Goal: Participate in discussion: Engage in conversation with other users on a specific topic

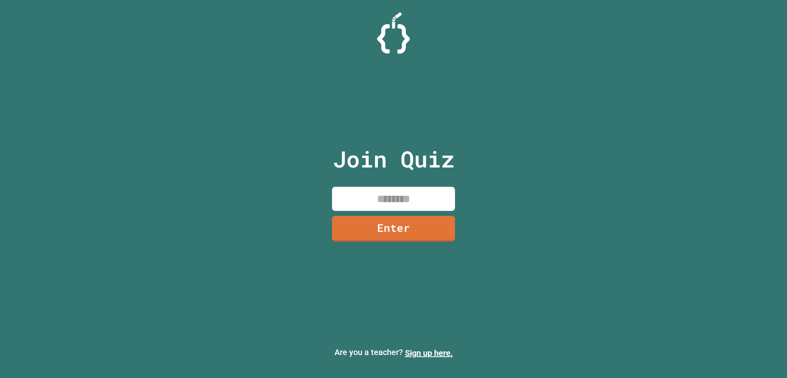
click at [409, 199] on input at bounding box center [393, 199] width 123 height 24
type input "********"
click at [414, 242] on div "Join Quiz ******** Enter" at bounding box center [394, 188] width 138 height 337
click at [415, 229] on link "Enter" at bounding box center [393, 228] width 117 height 26
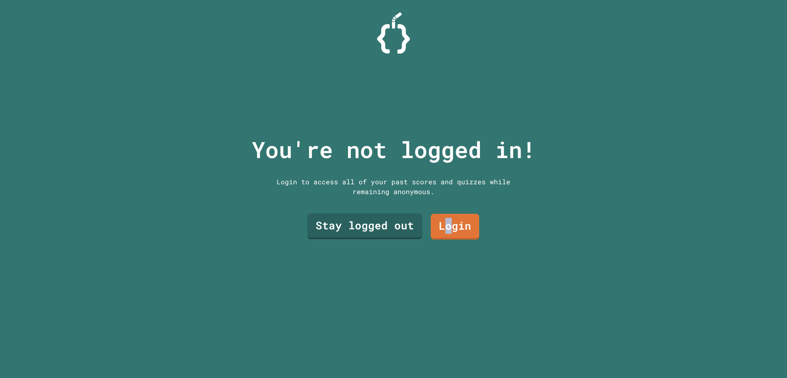
drag, startPoint x: 448, startPoint y: 228, endPoint x: 439, endPoint y: 250, distance: 23.8
click at [439, 250] on div "You're not logged in! Login to access all of your past scores and quizzes while…" at bounding box center [393, 189] width 300 height 378
click at [372, 221] on link "Stay logged out" at bounding box center [364, 225] width 100 height 27
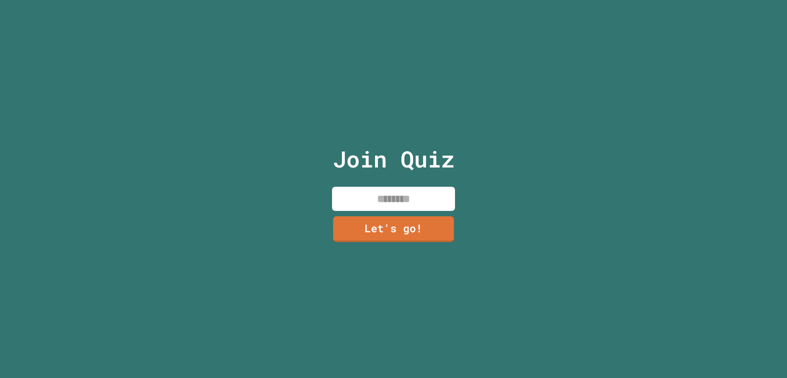
click at [381, 189] on input at bounding box center [393, 199] width 123 height 24
type input "*******"
click at [362, 116] on div "Join Quiz ******* Let's go!" at bounding box center [394, 189] width 138 height 378
click at [387, 228] on link "Let's go!" at bounding box center [393, 227] width 119 height 27
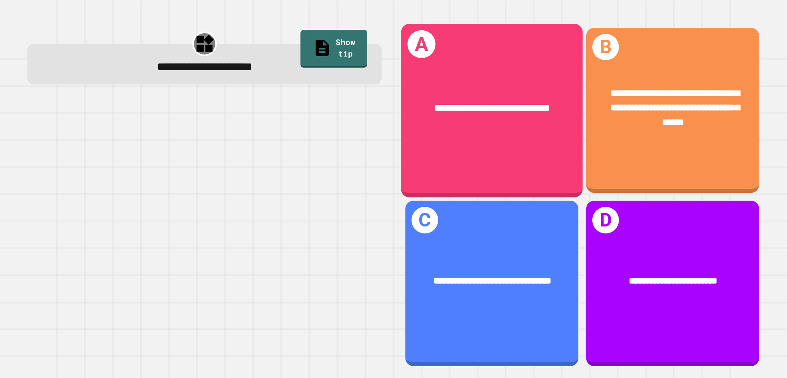
click at [618, 111] on div "**********" at bounding box center [672, 108] width 135 height 44
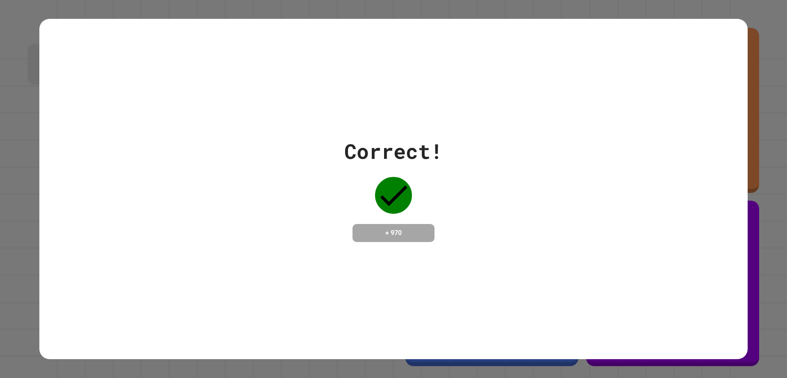
click at [611, 117] on div "Correct! + 970" at bounding box center [393, 189] width 708 height 341
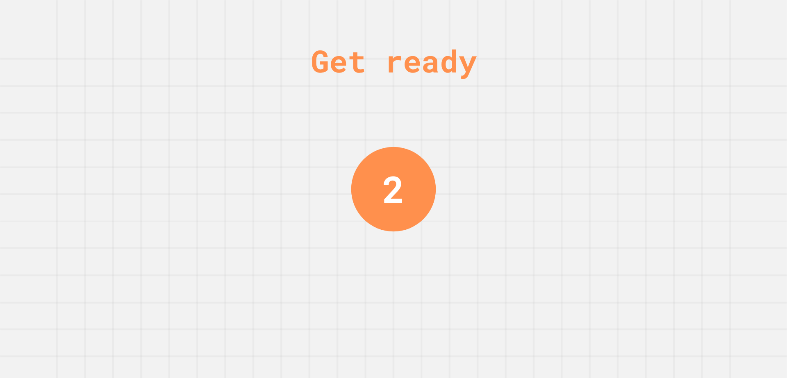
click at [440, 116] on div "Get ready 2" at bounding box center [393, 189] width 787 height 378
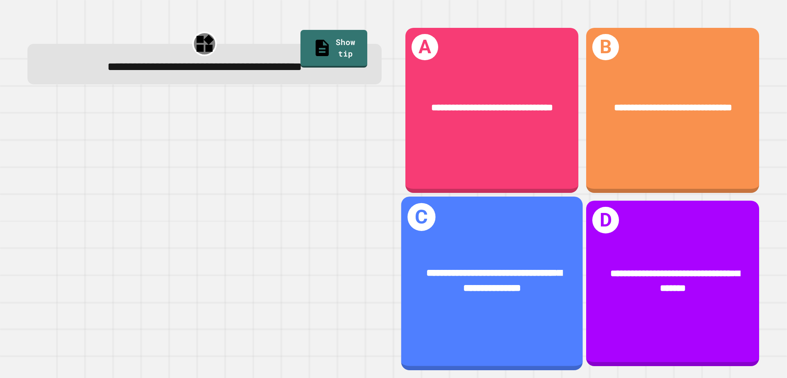
click at [480, 277] on span "**********" at bounding box center [494, 280] width 136 height 25
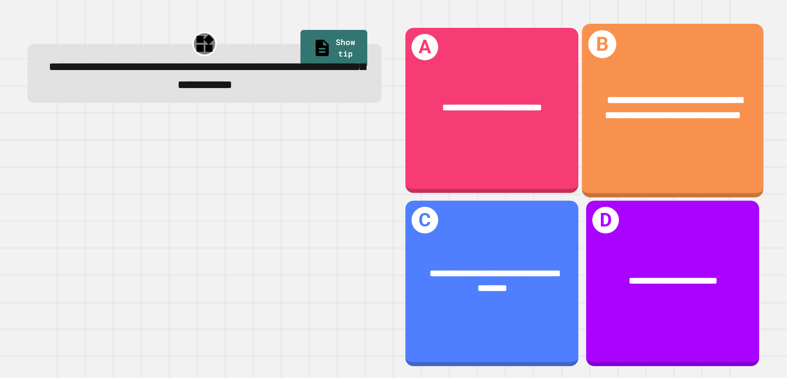
click at [640, 106] on span "**********" at bounding box center [673, 107] width 137 height 25
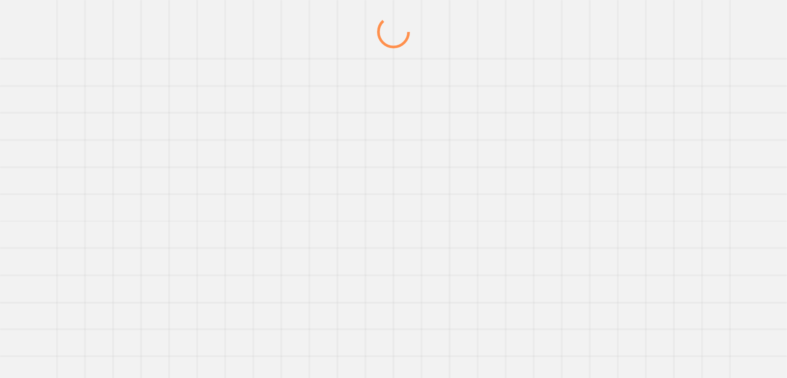
click at [639, 105] on div at bounding box center [393, 197] width 755 height 363
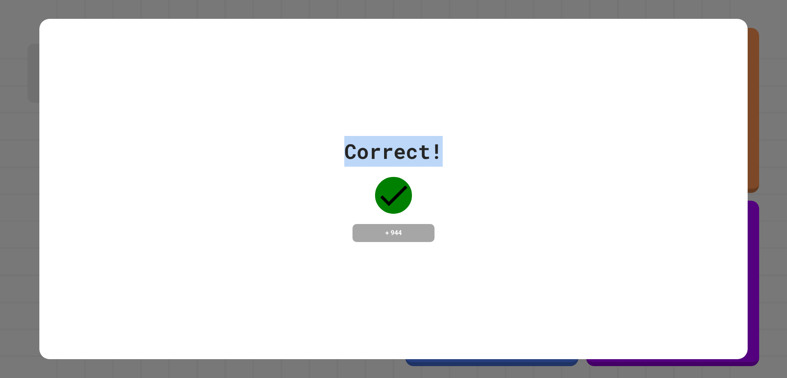
click at [627, 118] on div "Correct! + 944" at bounding box center [393, 189] width 708 height 341
click at [624, 118] on div "Correct! + 944" at bounding box center [393, 189] width 708 height 341
click at [625, 115] on div "Correct! + 944" at bounding box center [393, 189] width 708 height 341
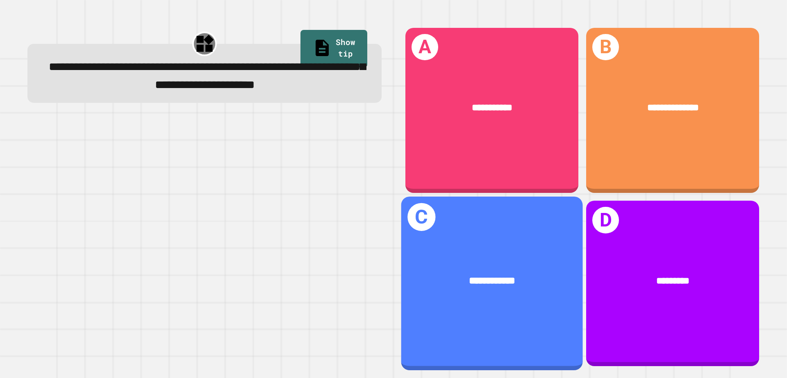
click at [555, 263] on div "**********" at bounding box center [492, 281] width 182 height 55
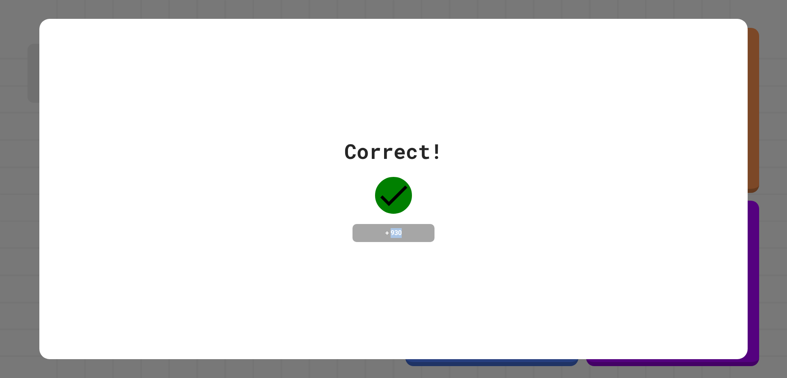
drag, startPoint x: 555, startPoint y: 263, endPoint x: 549, endPoint y: 255, distance: 9.4
click at [552, 257] on div "Correct! + 930" at bounding box center [393, 189] width 708 height 341
drag, startPoint x: 595, startPoint y: 196, endPoint x: 589, endPoint y: 185, distance: 13.2
click at [600, 191] on div "Correct! + 930" at bounding box center [393, 189] width 708 height 106
click at [588, 185] on div "Correct! + 930" at bounding box center [393, 189] width 708 height 106
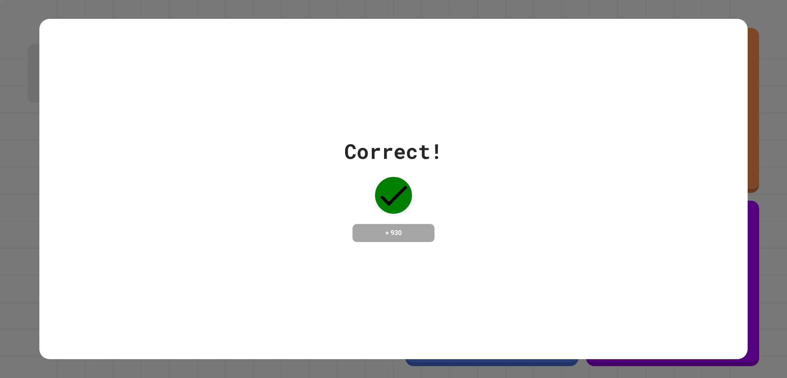
drag, startPoint x: 588, startPoint y: 182, endPoint x: 577, endPoint y: 180, distance: 11.3
click at [585, 180] on div "Correct! + 930" at bounding box center [393, 189] width 708 height 106
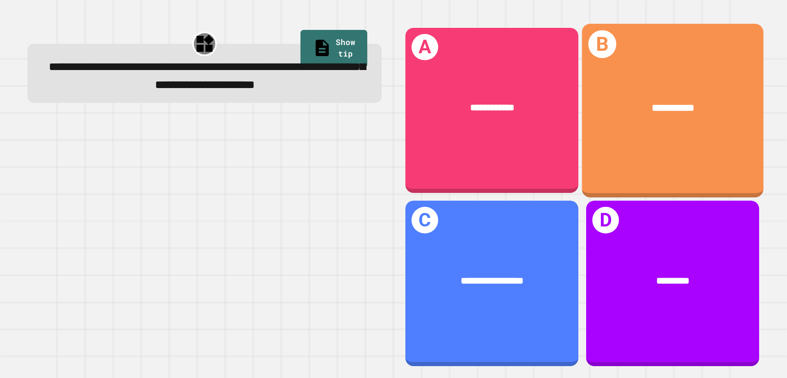
click at [633, 128] on div "**********" at bounding box center [673, 108] width 182 height 55
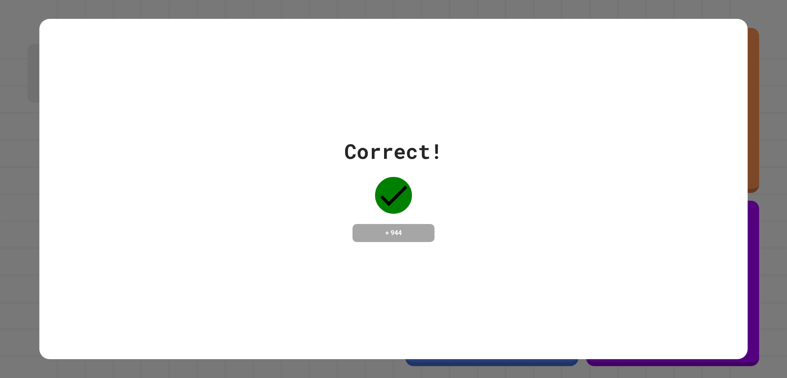
click at [633, 128] on div "Correct! + 944" at bounding box center [393, 189] width 708 height 341
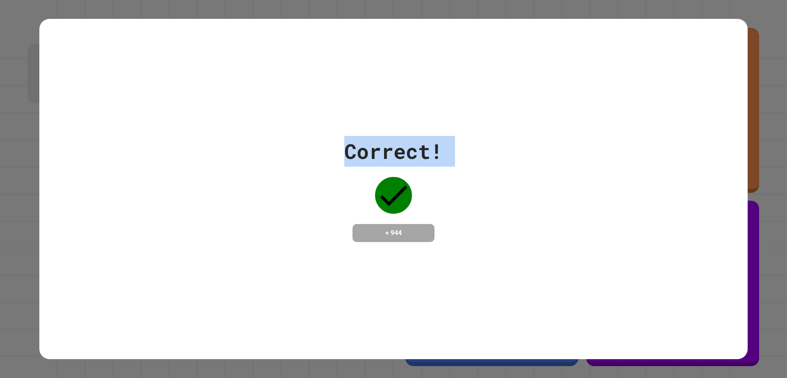
click at [633, 128] on div "Correct! + 944" at bounding box center [393, 189] width 708 height 341
click at [629, 125] on div "Correct! + 944" at bounding box center [393, 189] width 708 height 341
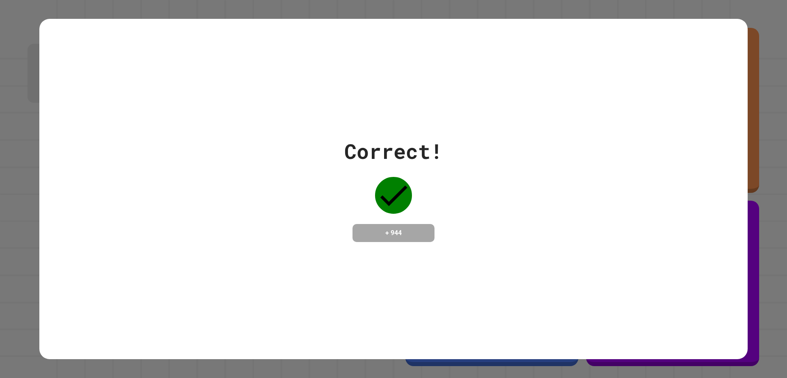
click at [629, 125] on div "Correct! + 944" at bounding box center [393, 189] width 708 height 341
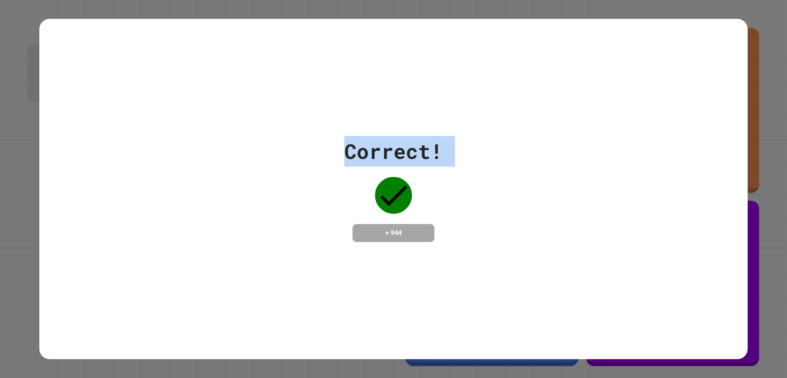
click at [629, 125] on div "Correct! + 944" at bounding box center [393, 189] width 708 height 341
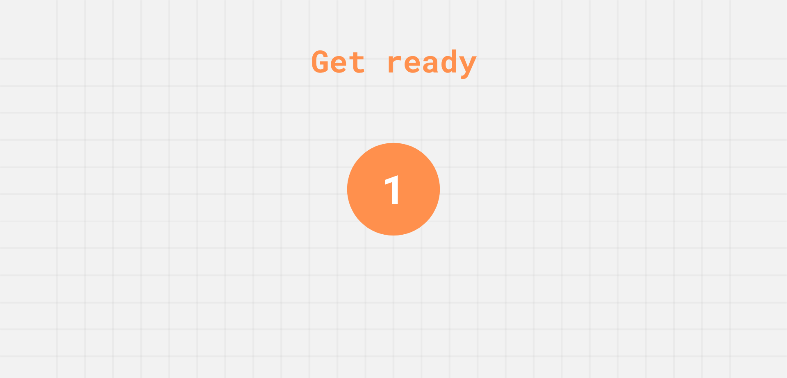
click at [505, 52] on div "Get ready 1" at bounding box center [393, 189] width 787 height 378
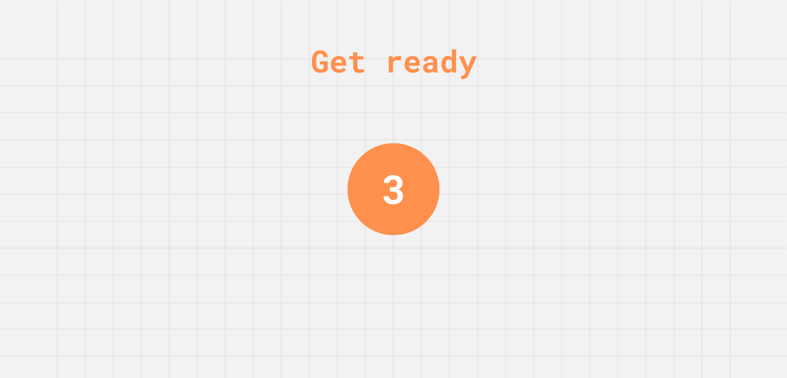
click at [477, 42] on div "Get ready" at bounding box center [394, 61] width 166 height 46
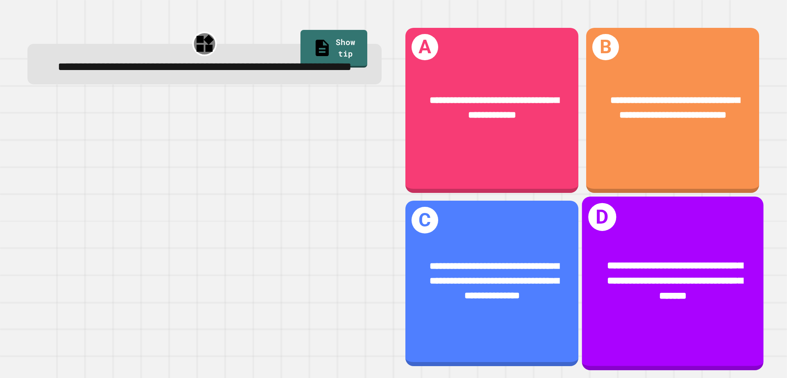
click at [626, 203] on div "**********" at bounding box center [673, 284] width 182 height 174
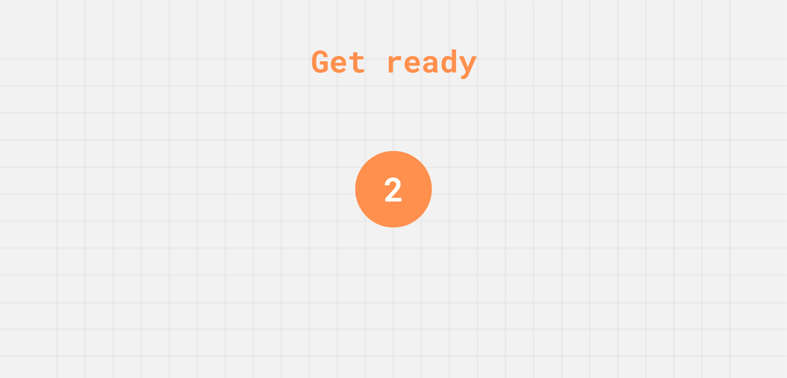
click at [545, 21] on div "Get ready 2" at bounding box center [393, 189] width 787 height 378
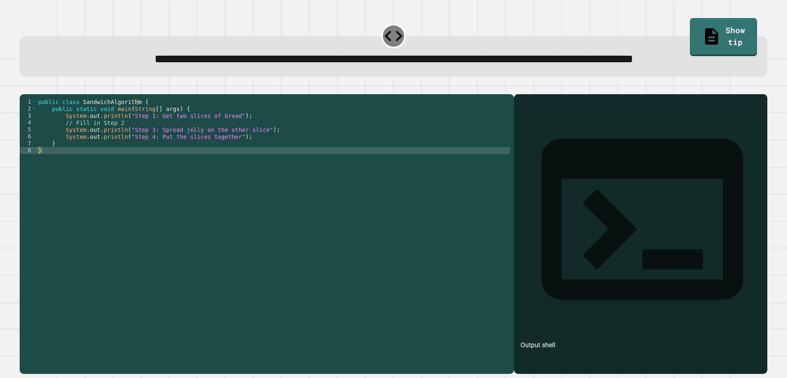
click at [195, 152] on div "public class SandwichAlgorithm { public static void main ( String [ ] args ) { …" at bounding box center [272, 213] width 473 height 230
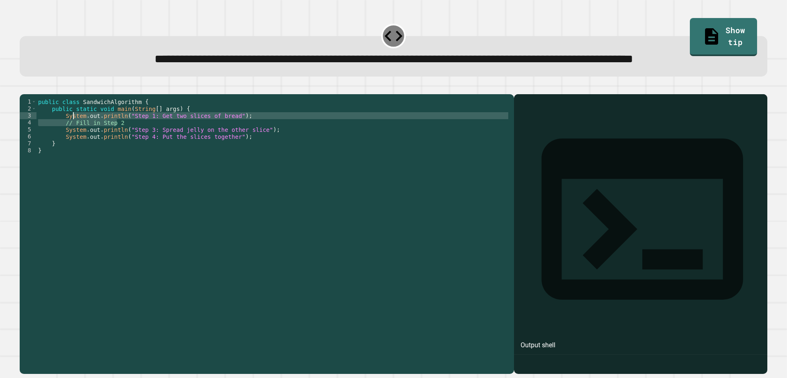
drag, startPoint x: 187, startPoint y: 152, endPoint x: 69, endPoint y: 150, distance: 118.1
click at [69, 150] on div "public class SandwichAlgorithm { public static void main ( String [ ] args ) { …" at bounding box center [272, 213] width 473 height 230
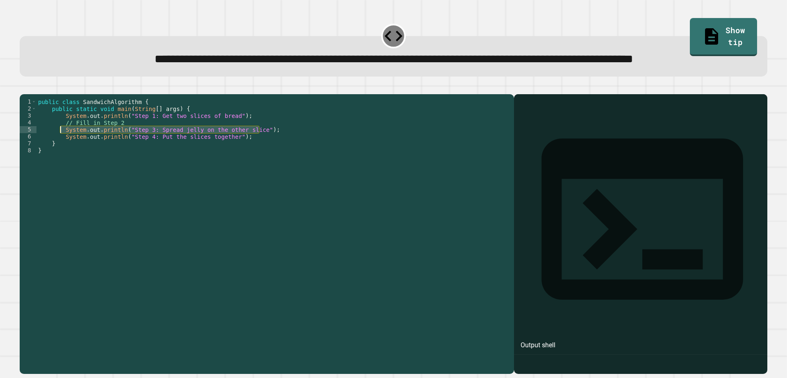
drag, startPoint x: 259, startPoint y: 162, endPoint x: 63, endPoint y: 159, distance: 196.0
click at [61, 159] on div "public class SandwichAlgorithm { public static void main ( String [ ] args ) { …" at bounding box center [272, 213] width 473 height 230
drag, startPoint x: 123, startPoint y: 155, endPoint x: 64, endPoint y: 156, distance: 58.2
click at [64, 156] on div "public class SandwichAlgorithm { public static void main ( String [ ] args ) { …" at bounding box center [272, 213] width 473 height 230
paste textarea "**********"
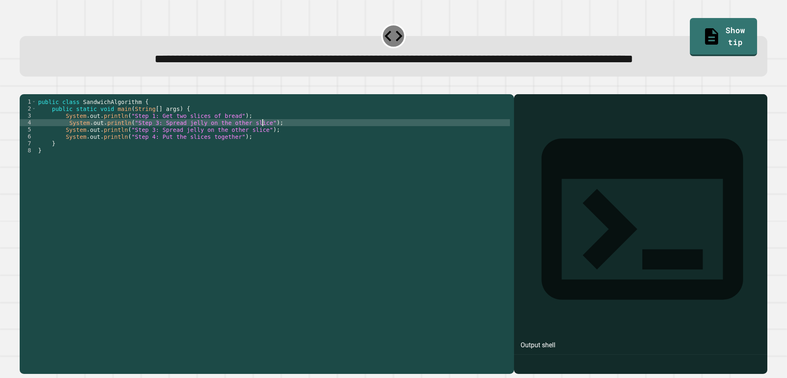
click at [185, 155] on div "public class SandwichAlgorithm { public static void main ( String [ ] args ) { …" at bounding box center [272, 213] width 473 height 230
click at [328, 94] on div at bounding box center [394, 89] width 748 height 10
click at [642, 77] on div "**********" at bounding box center [394, 56] width 748 height 41
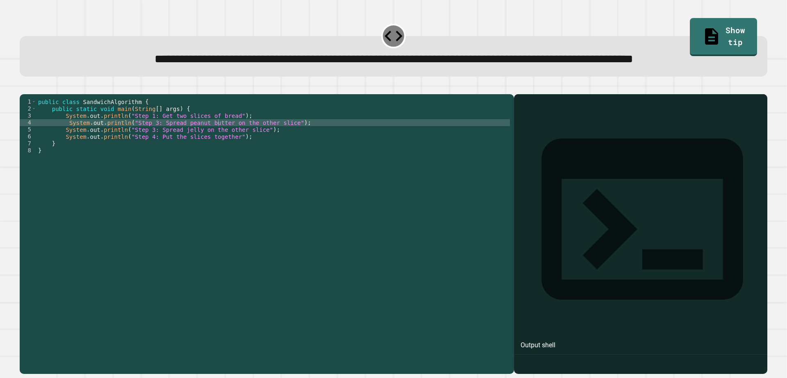
click at [24, 88] on icon "button" at bounding box center [24, 88] width 0 height 0
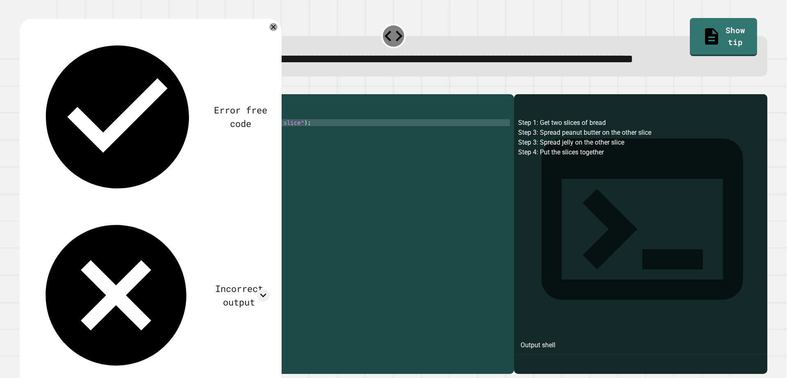
click at [178, 155] on div "public class SandwichAlgorithm { public static void main ( String [ ] args ) { …" at bounding box center [272, 213] width 473 height 230
click at [200, 157] on div "public class SandwichAlgorithm { public static void main ( String [ ] args ) { …" at bounding box center [272, 213] width 473 height 230
click at [24, 88] on icon "button" at bounding box center [24, 88] width 0 height 0
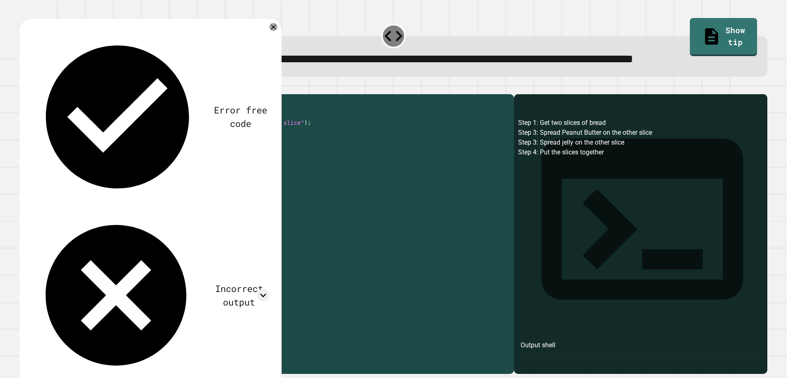
click at [63, 154] on div "public class SandwichAlgorithm { public static void main ( String [ ] args ) { …" at bounding box center [272, 213] width 473 height 230
click at [249, 155] on div "public class SandwichAlgorithm { public static void main ( String [ ] args ) { …" at bounding box center [272, 213] width 473 height 230
click at [24, 88] on icon "button" at bounding box center [24, 88] width 0 height 0
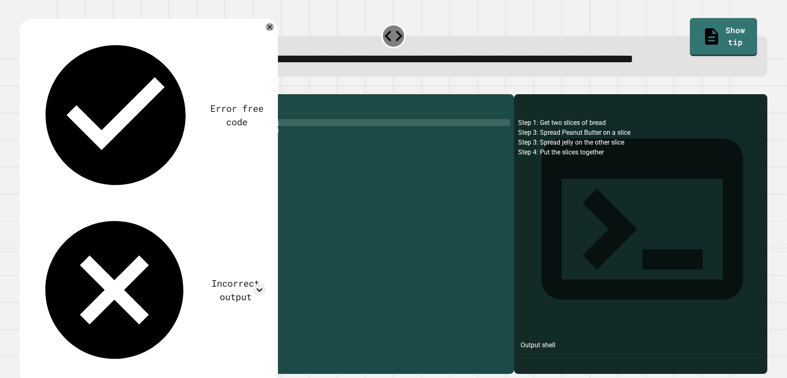
click at [231, 154] on div "public class SandwichAlgorithm { public static void main ( String [ ] args ) { …" at bounding box center [272, 213] width 473 height 230
click at [24, 88] on icon "button" at bounding box center [24, 88] width 0 height 0
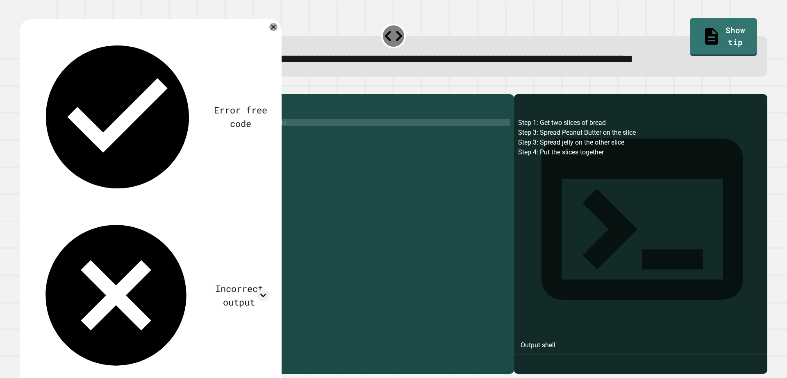
click at [232, 153] on div "public class SandwichAlgorithm { public static void main ( String [ ] args ) { …" at bounding box center [272, 213] width 473 height 230
click at [24, 88] on button "button" at bounding box center [24, 88] width 0 height 0
click at [178, 151] on div "public class SandwichAlgorithm { public static void main ( String [ ] args ) { …" at bounding box center [272, 213] width 473 height 230
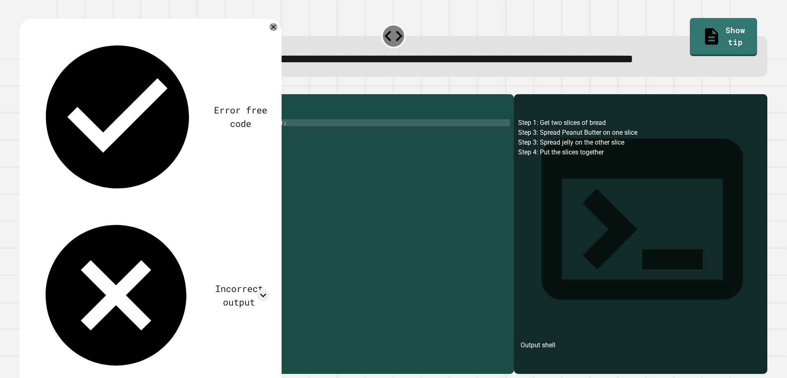
click at [201, 152] on div "public class SandwichAlgorithm { public static void main ( String [ ] args ) { …" at bounding box center [272, 213] width 473 height 230
click at [24, 88] on icon "button" at bounding box center [24, 88] width 0 height 0
click at [227, 153] on div "public class SandwichAlgorithm { public static void main ( String [ ] args ) { …" at bounding box center [272, 213] width 473 height 230
click at [228, 153] on div "public class SandwichAlgorithm { public static void main ( String [ ] args ) { …" at bounding box center [272, 213] width 473 height 230
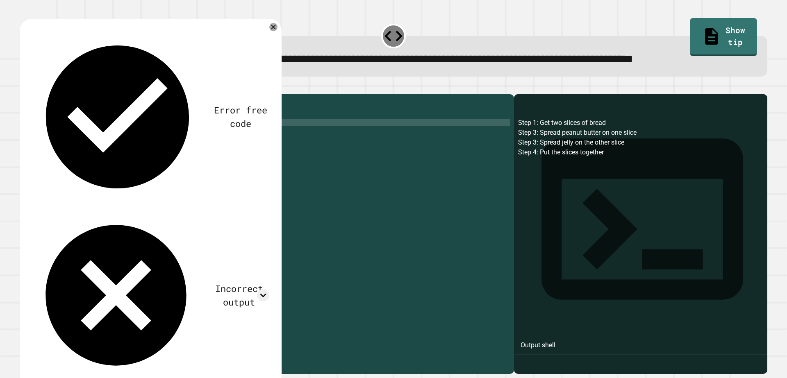
scroll to position [0, 14]
click at [31, 96] on icon "button" at bounding box center [29, 93] width 5 height 6
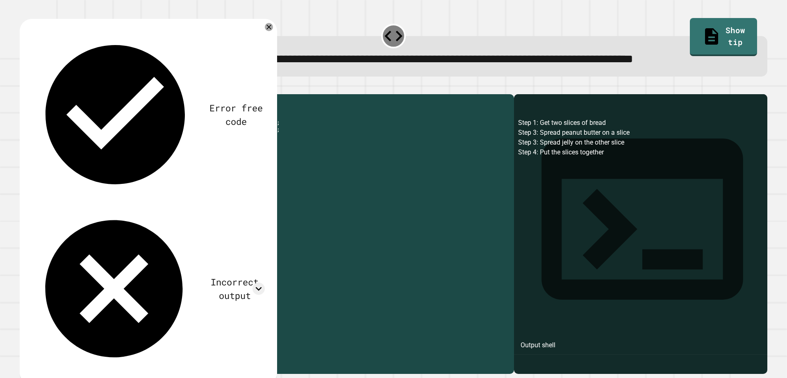
click at [229, 155] on div "public class SandwichAlgorithm { public static void main ( String [ ] args ) { …" at bounding box center [272, 213] width 473 height 230
click at [24, 88] on icon "button" at bounding box center [24, 88] width 0 height 0
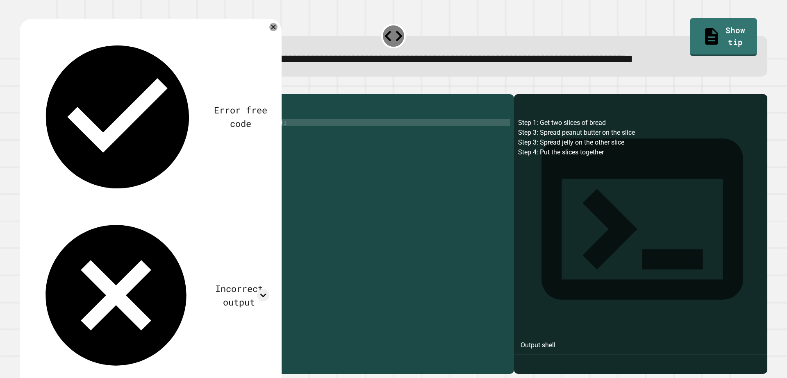
scroll to position [0, 7]
click at [145, 154] on div "public class SandwichAlgorithm { public static void main ( String [ ] args ) { …" at bounding box center [272, 213] width 473 height 230
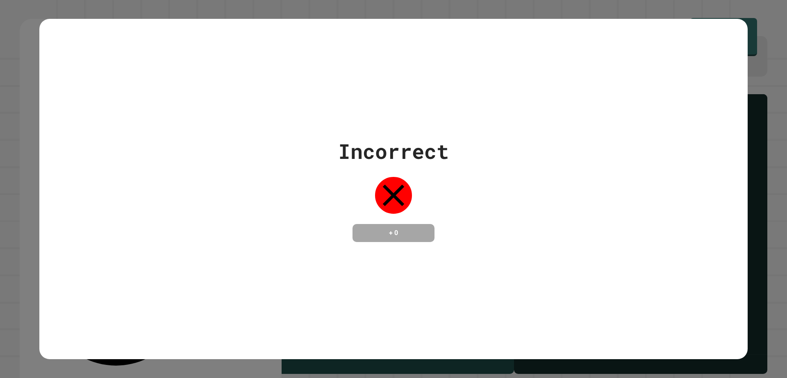
type textarea "**********"
